Goal: Task Accomplishment & Management: Manage account settings

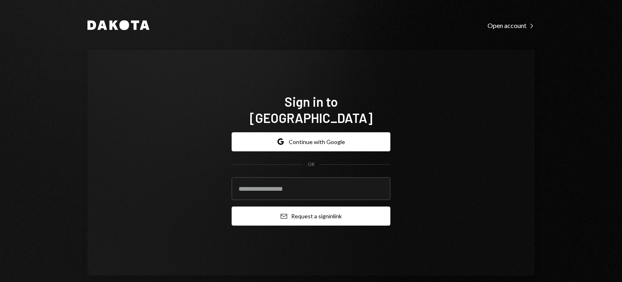
click at [284, 212] on button "Email Request a sign in link" at bounding box center [311, 215] width 159 height 19
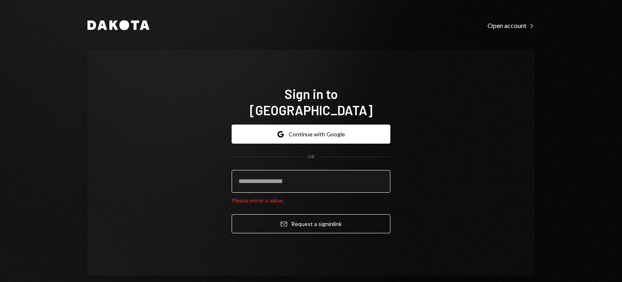
click at [264, 175] on input "email" at bounding box center [311, 181] width 159 height 23
type input "**********"
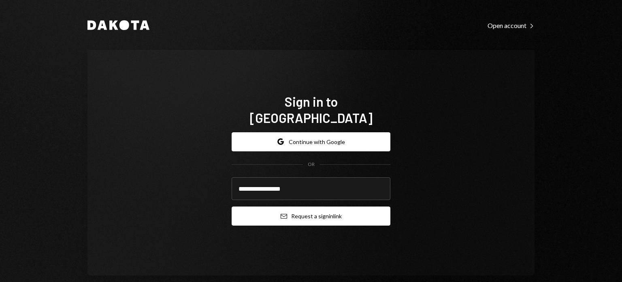
click at [285, 215] on button "Email Request a sign in link" at bounding box center [311, 215] width 159 height 19
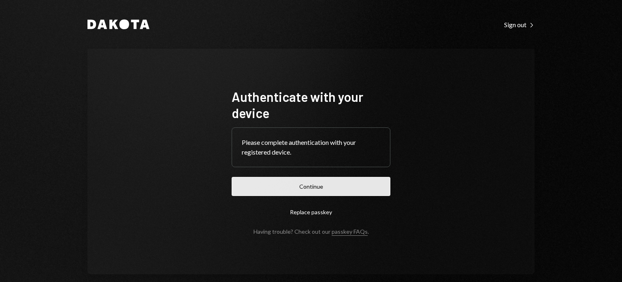
click at [264, 181] on button "Continue" at bounding box center [311, 186] width 159 height 19
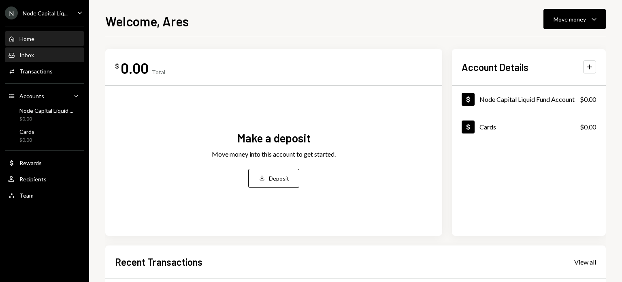
click at [40, 59] on div "Inbox Inbox" at bounding box center [44, 55] width 73 height 14
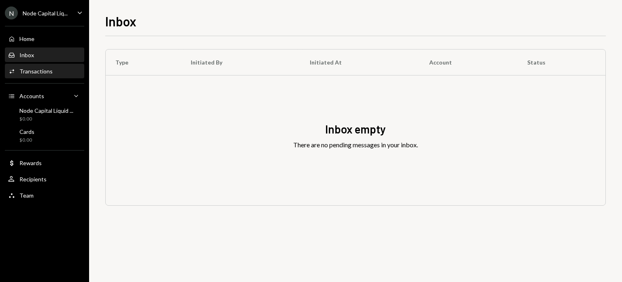
click at [38, 76] on div "Activities Transactions" at bounding box center [44, 71] width 73 height 14
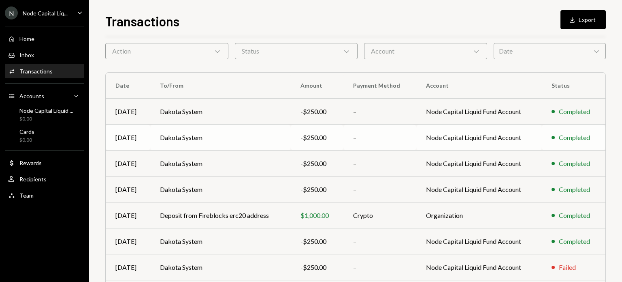
scroll to position [27, 0]
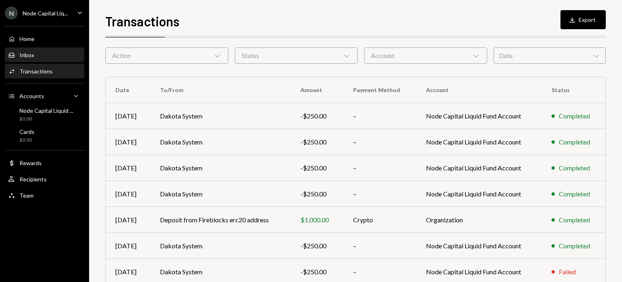
click at [52, 55] on div "Inbox Inbox" at bounding box center [44, 54] width 73 height 7
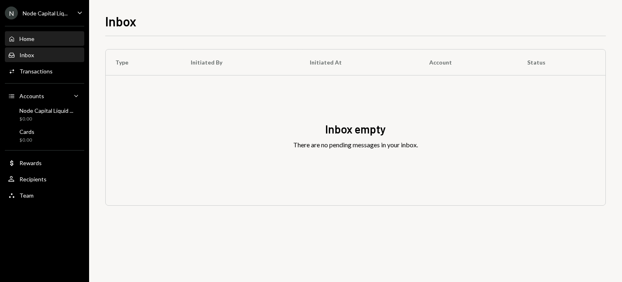
click at [47, 38] on div "Home Home" at bounding box center [44, 38] width 73 height 7
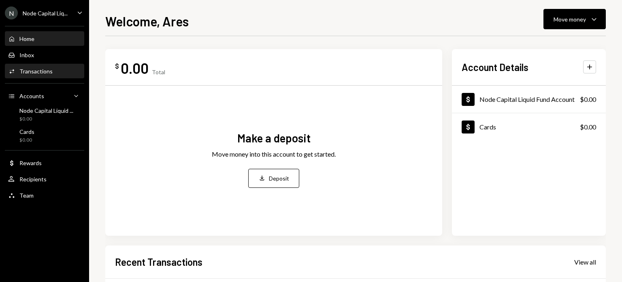
click at [47, 68] on div "Transactions" at bounding box center [35, 71] width 33 height 7
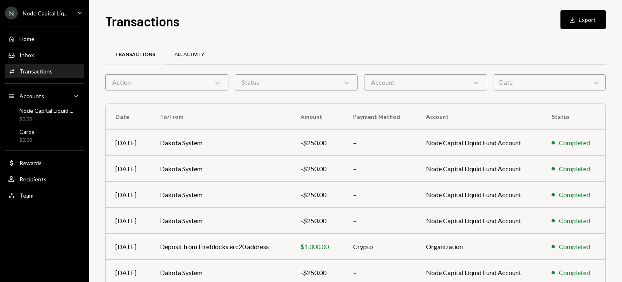
click at [184, 56] on div "All Activity" at bounding box center [190, 54] width 30 height 7
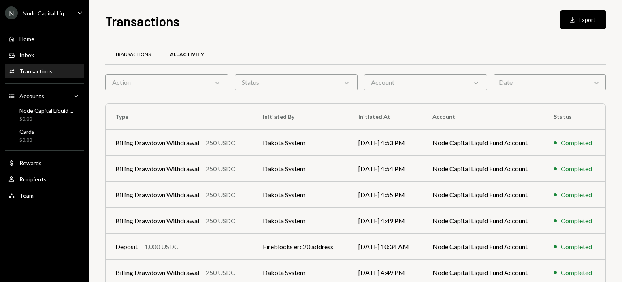
click at [129, 54] on div "Transactions" at bounding box center [133, 54] width 36 height 7
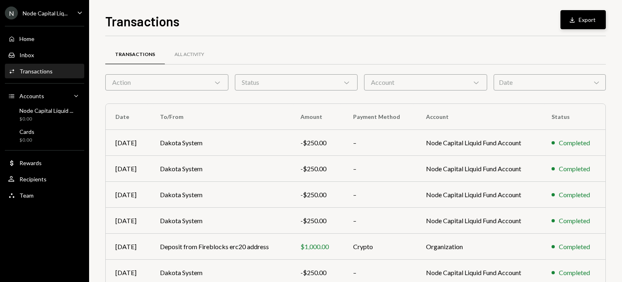
click at [574, 17] on icon "Download" at bounding box center [572, 20] width 8 height 8
